Goal: Find specific page/section

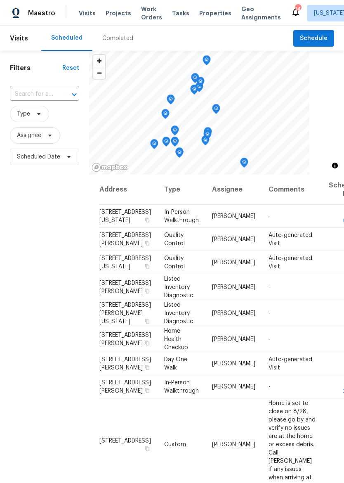
click at [208, 17] on span "Properties" at bounding box center [215, 13] width 32 height 8
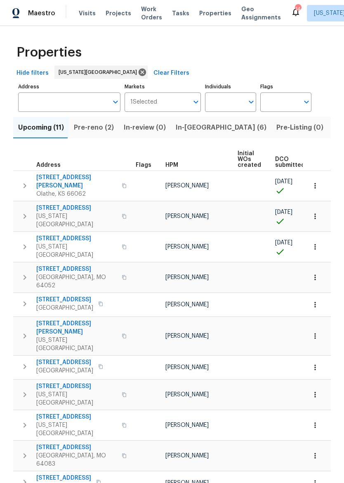
click at [31, 103] on input "Address" at bounding box center [63, 101] width 90 height 19
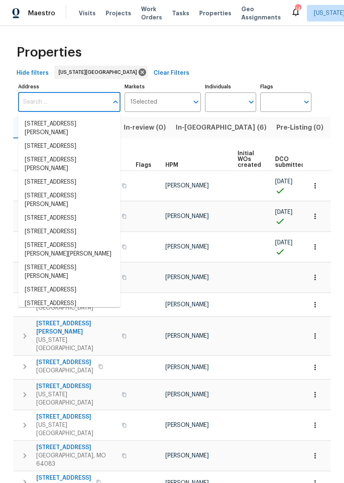
click at [144, 53] on div "Properties" at bounding box center [172, 52] width 318 height 26
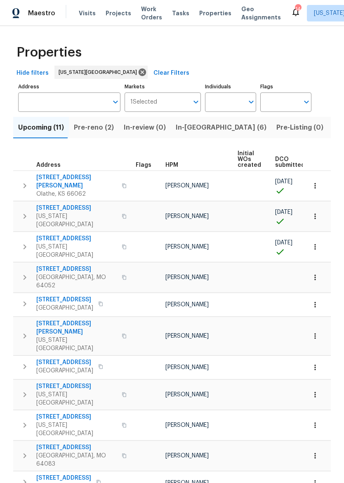
click at [14, 232] on td "7518 NW 76th Pl Kansas City, MO 64152" at bounding box center [72, 247] width 119 height 30
click at [22, 235] on button "button" at bounding box center [25, 246] width 17 height 25
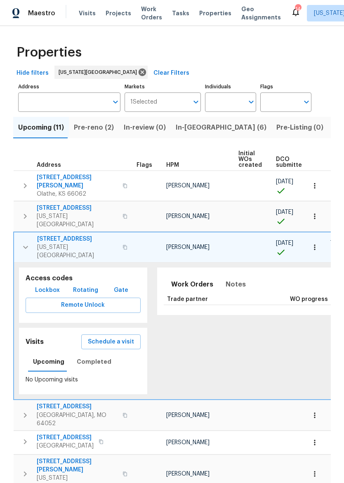
click at [214, 17] on span "Properties" at bounding box center [215, 13] width 32 height 8
click at [192, 129] on span "In-reno (6)" at bounding box center [221, 128] width 91 height 12
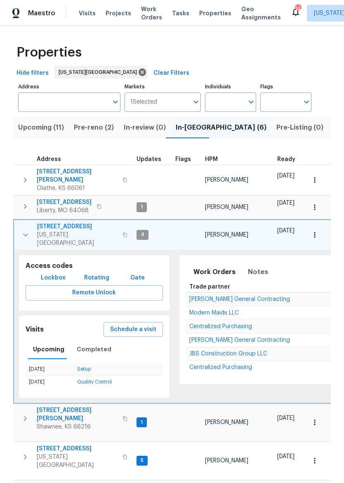
click at [24, 230] on icon "button" at bounding box center [26, 235] width 10 height 10
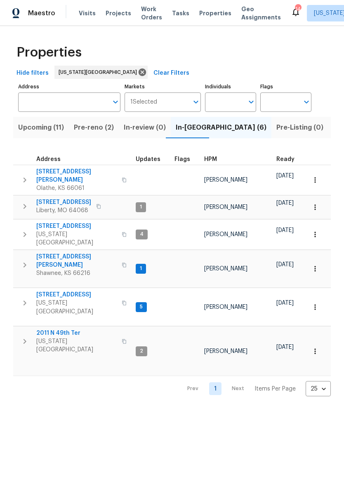
click at [57, 172] on span "612 N Logan St" at bounding box center [76, 176] width 80 height 17
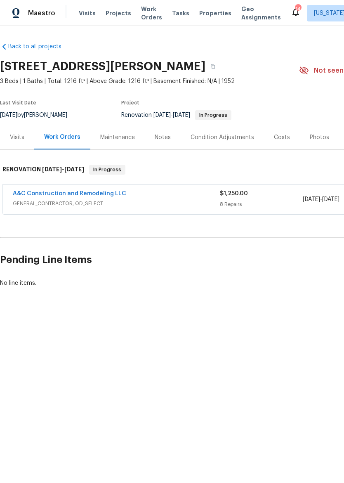
click at [196, 199] on div "A&C Construction and Remodeling LLC" at bounding box center [116, 194] width 207 height 10
